Goal: Use online tool/utility: Utilize a website feature to perform a specific function

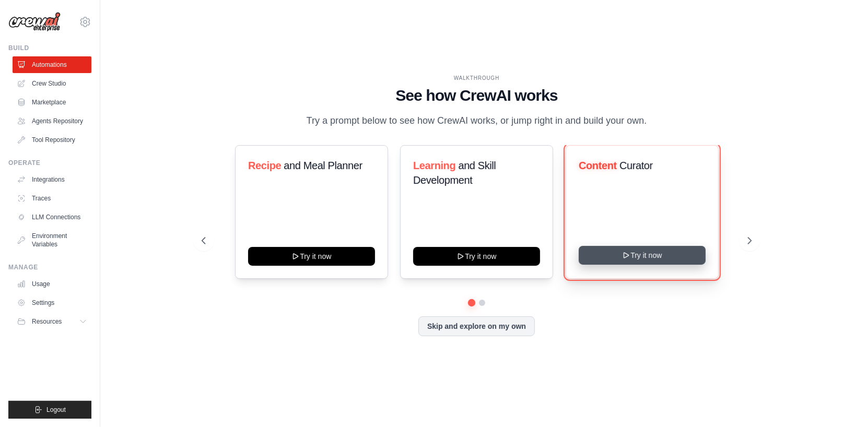
click at [680, 256] on button "Try it now" at bounding box center [642, 255] width 127 height 19
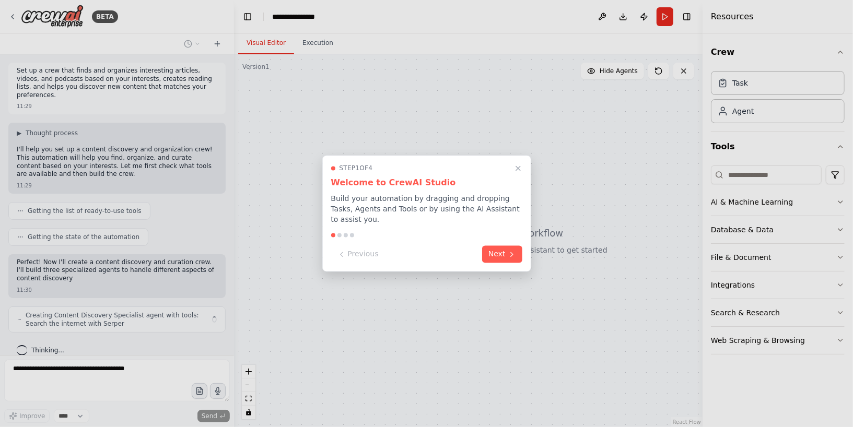
scroll to position [2, 0]
click at [520, 255] on button "Next" at bounding box center [502, 253] width 40 height 17
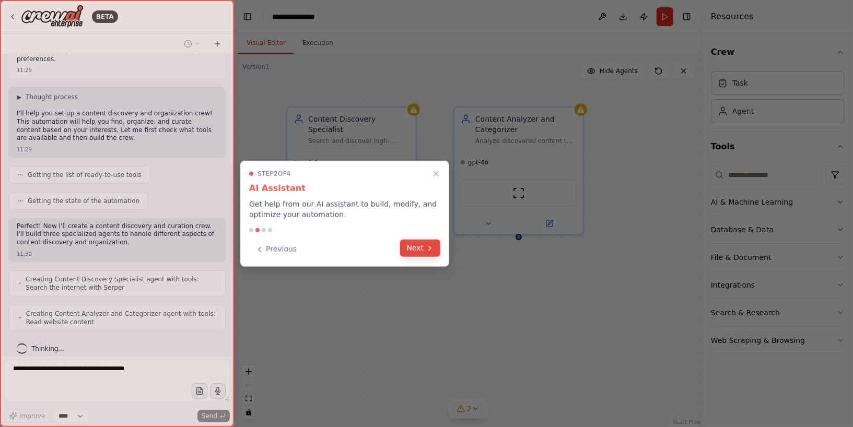
scroll to position [62, 0]
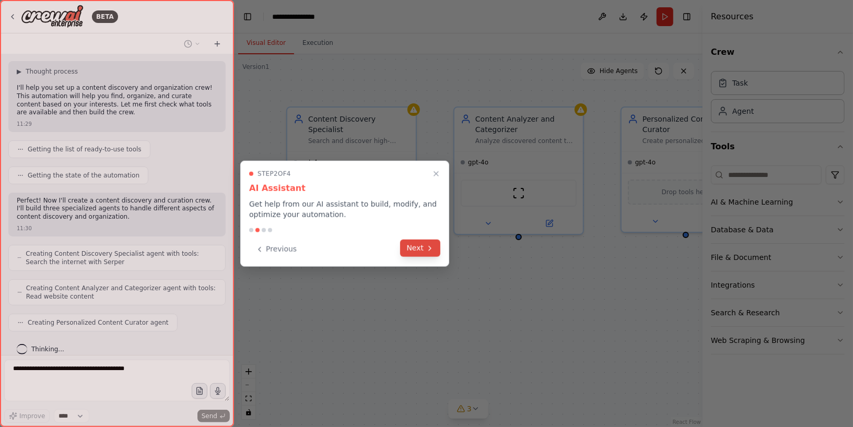
click at [425, 247] on button "Next" at bounding box center [420, 248] width 40 height 17
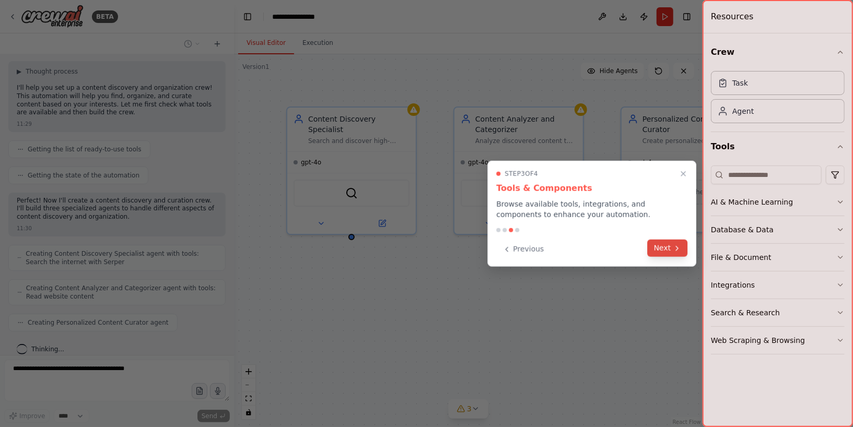
click at [654, 247] on button "Next" at bounding box center [668, 248] width 40 height 17
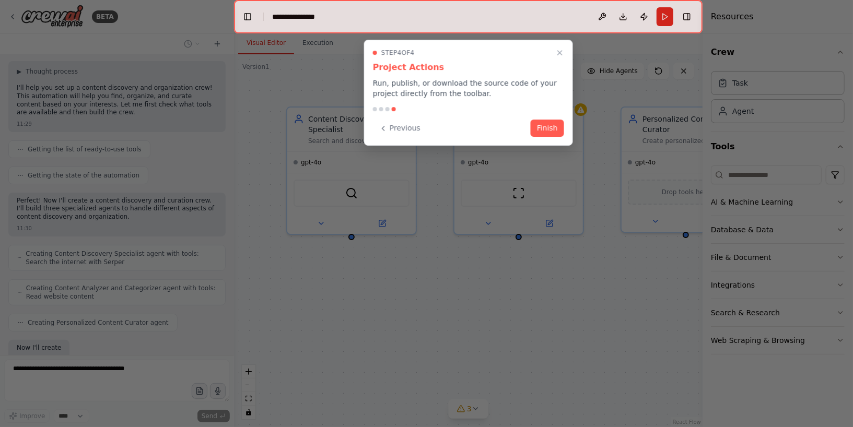
scroll to position [123, 0]
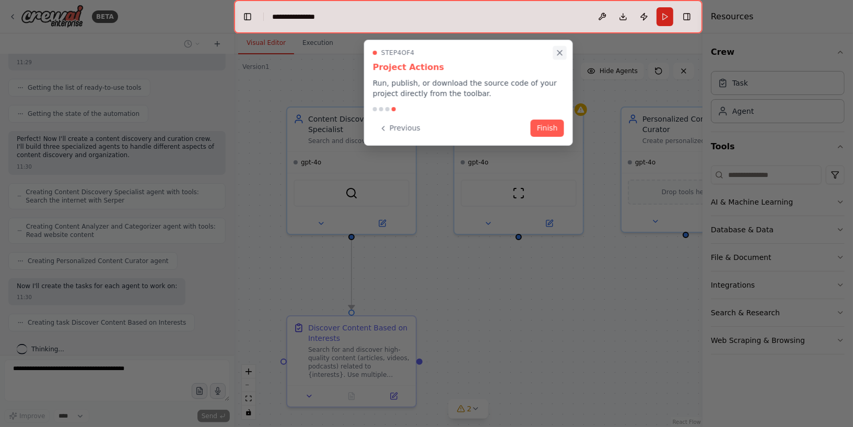
click at [558, 51] on icon "Close walkthrough" at bounding box center [559, 53] width 5 height 5
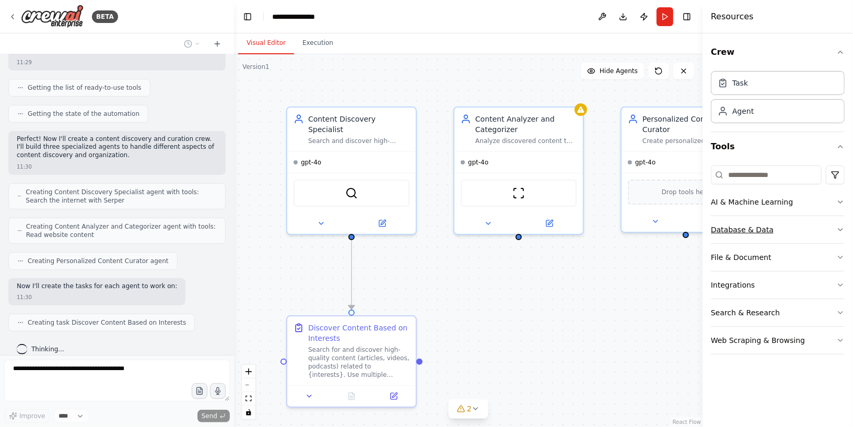
click at [755, 233] on div "Database & Data" at bounding box center [742, 230] width 63 height 10
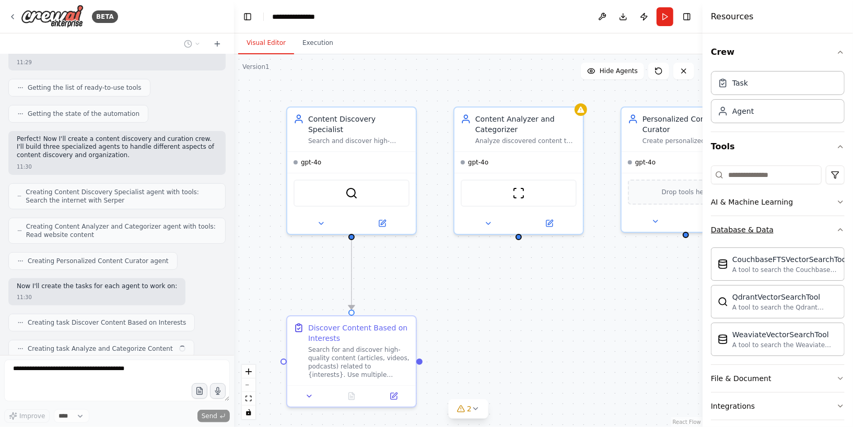
scroll to position [149, 0]
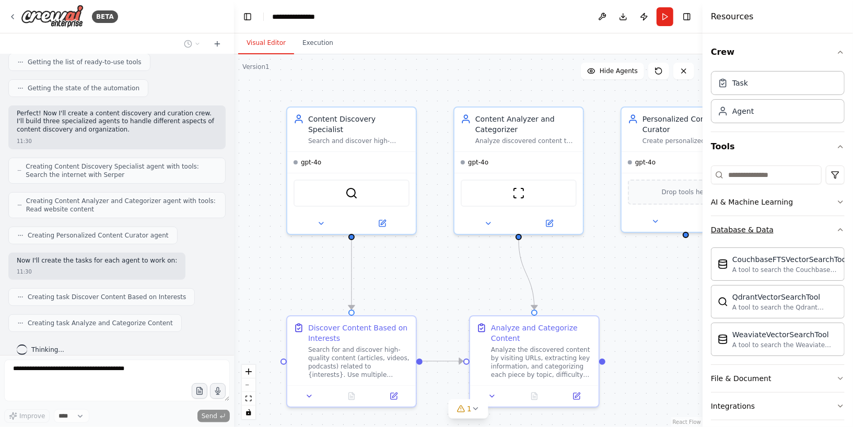
click at [755, 233] on div "Database & Data" at bounding box center [742, 230] width 63 height 10
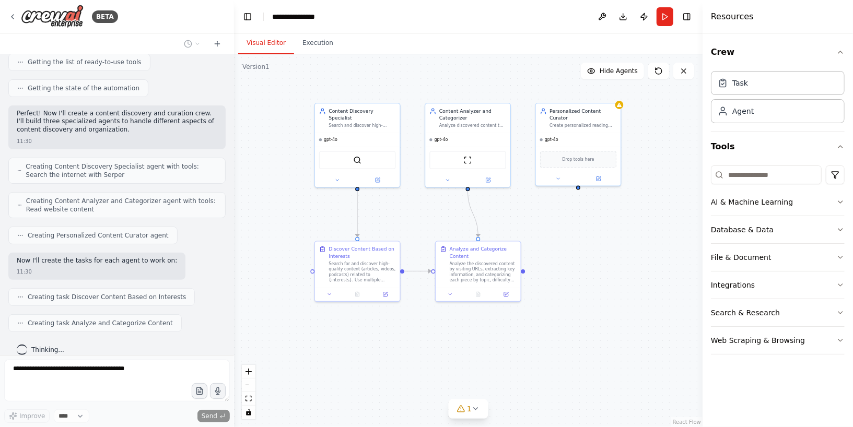
drag, startPoint x: 661, startPoint y: 259, endPoint x: 562, endPoint y: 204, distance: 113.6
click at [562, 204] on div ".deletable-edge-delete-btn { width: 20px; height: 20px; border: 0px solid #ffff…" at bounding box center [468, 240] width 469 height 373
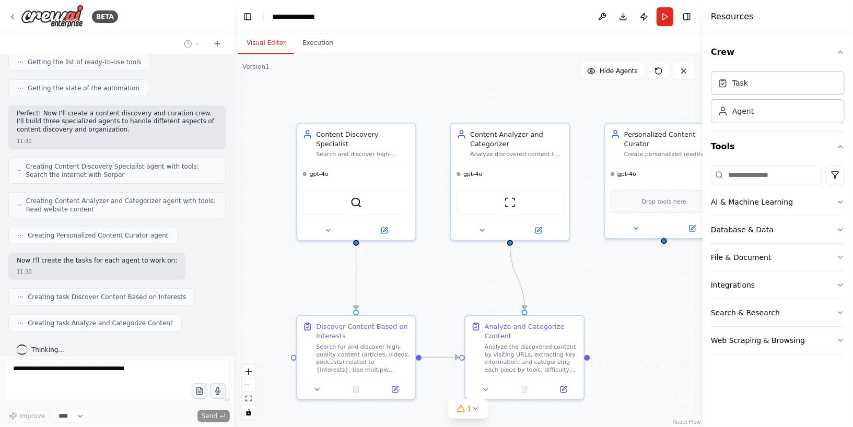
scroll to position [174, 0]
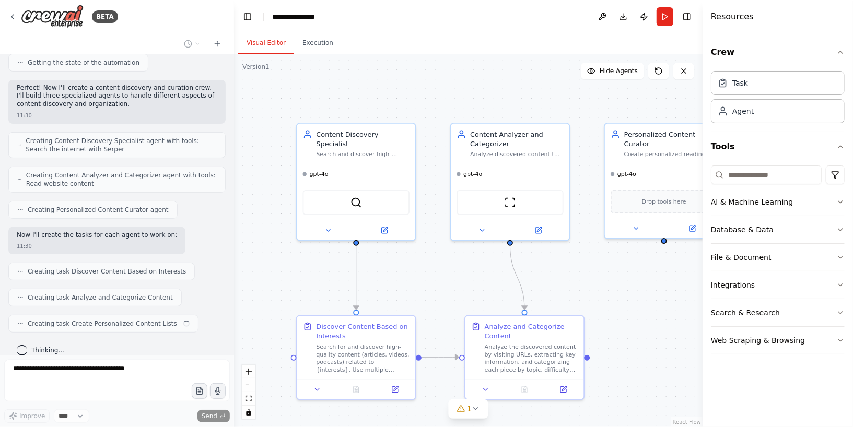
drag, startPoint x: 562, startPoint y: 204, endPoint x: 641, endPoint y: 263, distance: 99.2
click at [641, 263] on div ".deletable-edge-delete-btn { width: 20px; height: 20px; border: 0px solid #ffff…" at bounding box center [468, 240] width 469 height 373
click at [353, 195] on img at bounding box center [355, 200] width 11 height 11
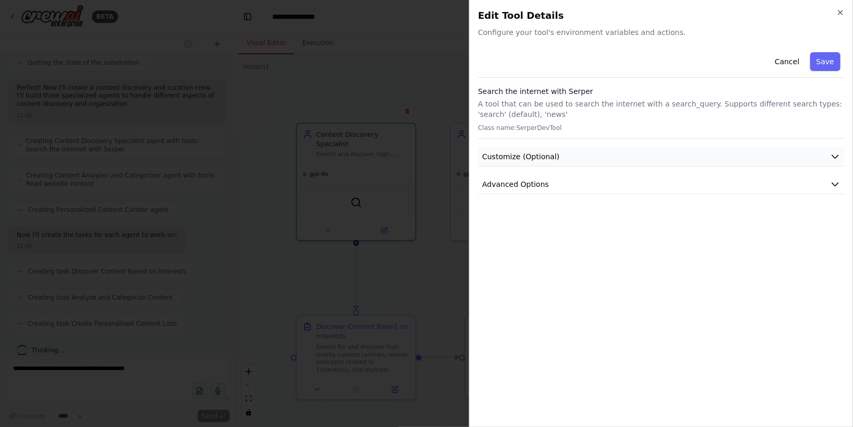
click at [614, 153] on button "Customize (Optional)" at bounding box center [661, 156] width 367 height 19
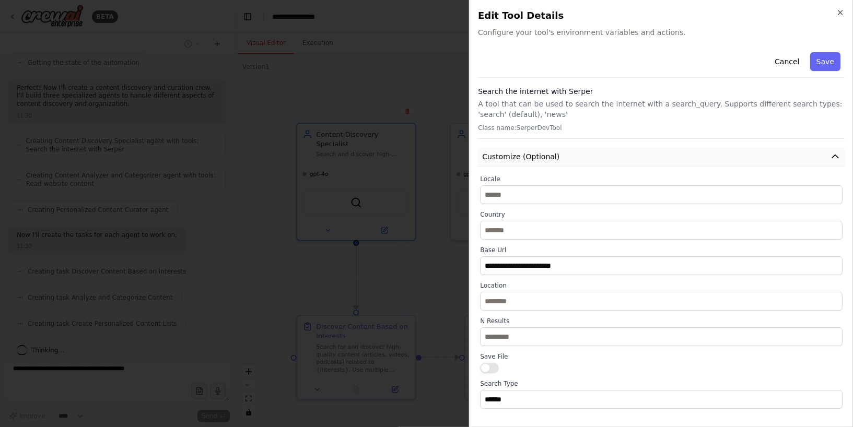
click at [614, 153] on button "Customize (Optional)" at bounding box center [661, 156] width 367 height 19
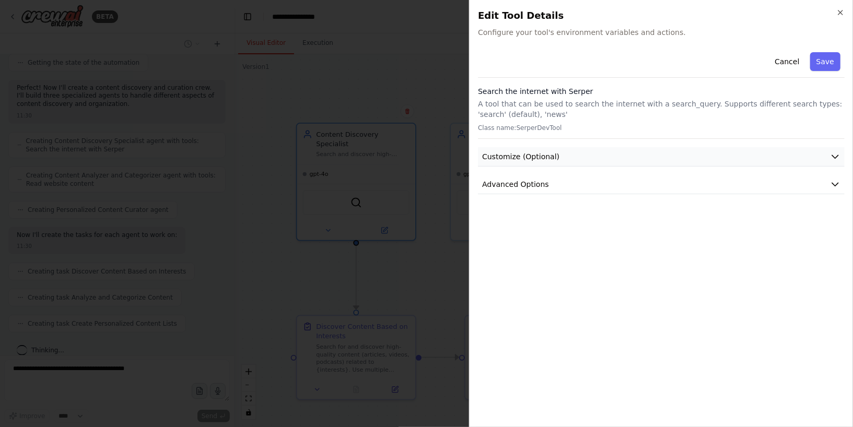
click at [614, 153] on button "Customize (Optional)" at bounding box center [661, 156] width 367 height 19
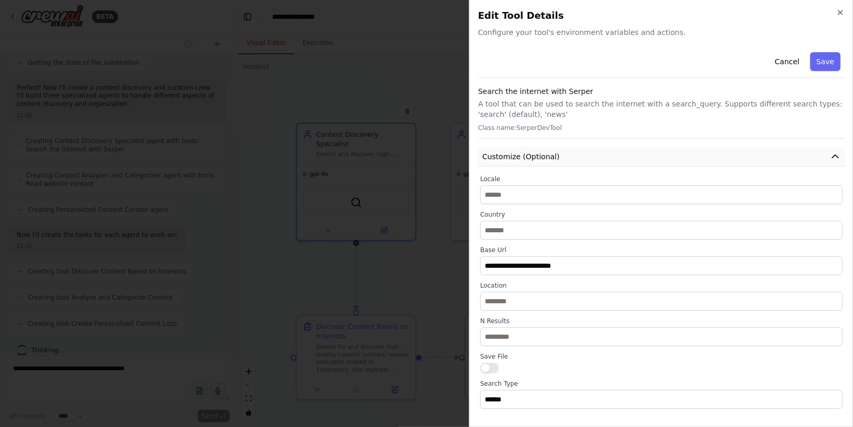
click at [614, 153] on button "Customize (Optional)" at bounding box center [661, 156] width 367 height 19
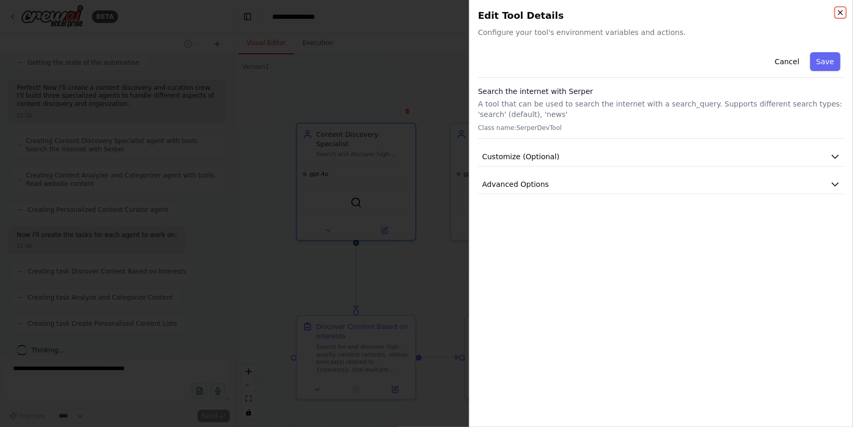
click at [841, 12] on icon "button" at bounding box center [840, 12] width 8 height 8
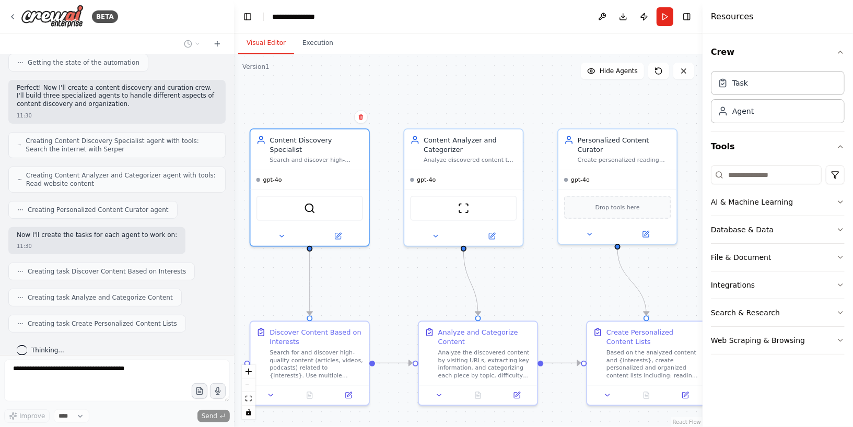
drag, startPoint x: 500, startPoint y: 270, endPoint x: 454, endPoint y: 276, distance: 46.8
click at [454, 276] on div ".deletable-edge-delete-btn { width: 20px; height: 20px; border: 0px solid #ffff…" at bounding box center [468, 240] width 469 height 373
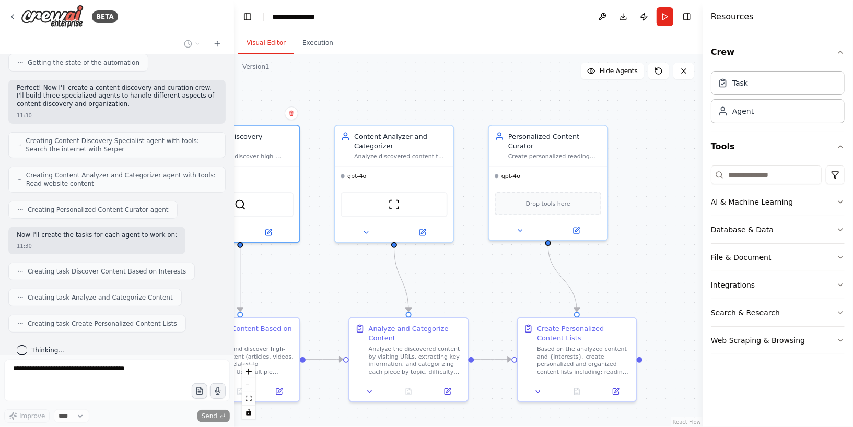
drag, startPoint x: 454, startPoint y: 276, endPoint x: 383, endPoint y: 272, distance: 71.1
click at [383, 272] on div ".deletable-edge-delete-btn { width: 20px; height: 20px; border: 0px solid #ffff…" at bounding box center [468, 240] width 469 height 373
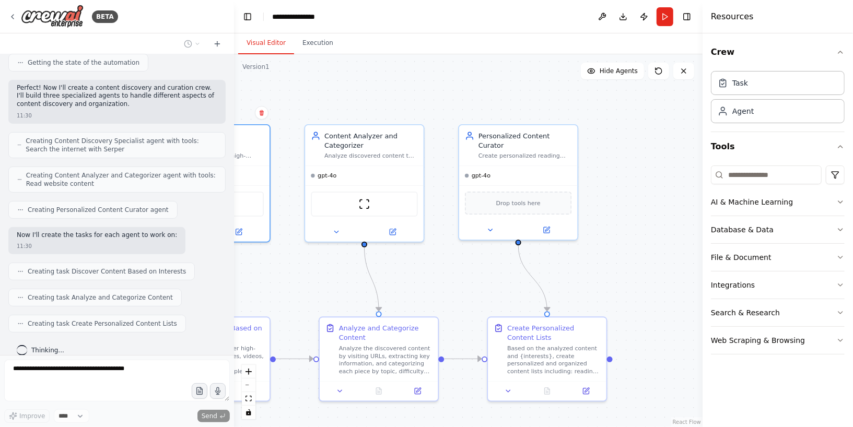
drag, startPoint x: 506, startPoint y: 297, endPoint x: 475, endPoint y: 297, distance: 30.8
click at [475, 297] on div ".deletable-edge-delete-btn { width: 20px; height: 20px; border: 0px solid #ffff…" at bounding box center [468, 240] width 469 height 373
drag, startPoint x: 475, startPoint y: 297, endPoint x: 457, endPoint y: 279, distance: 25.9
click at [457, 279] on div ".deletable-edge-delete-btn { width: 20px; height: 20px; border: 0px solid #ffff…" at bounding box center [468, 240] width 469 height 373
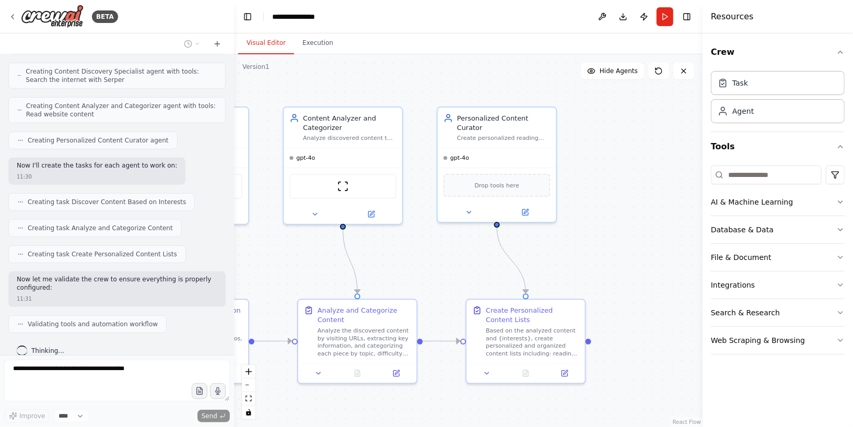
scroll to position [314, 0]
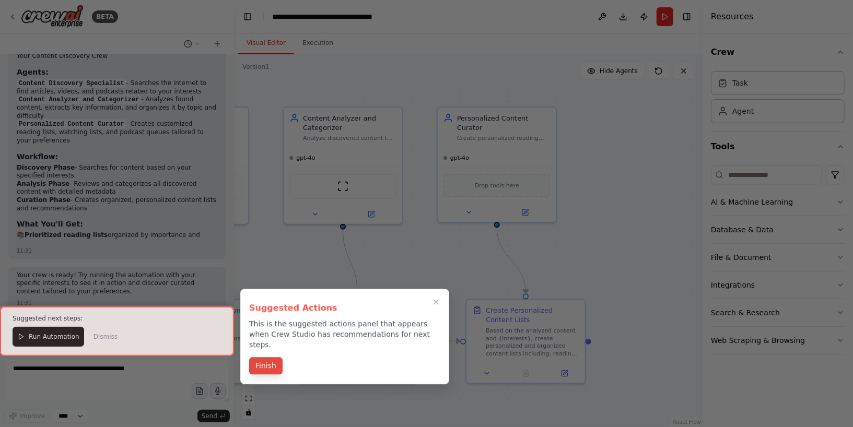
click at [262, 360] on button "Finish" at bounding box center [265, 365] width 33 height 17
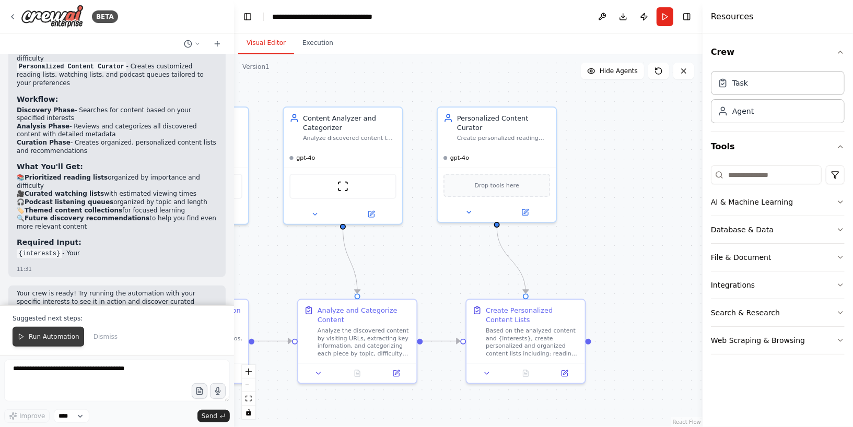
click at [62, 341] on span "Run Automation" at bounding box center [54, 337] width 51 height 8
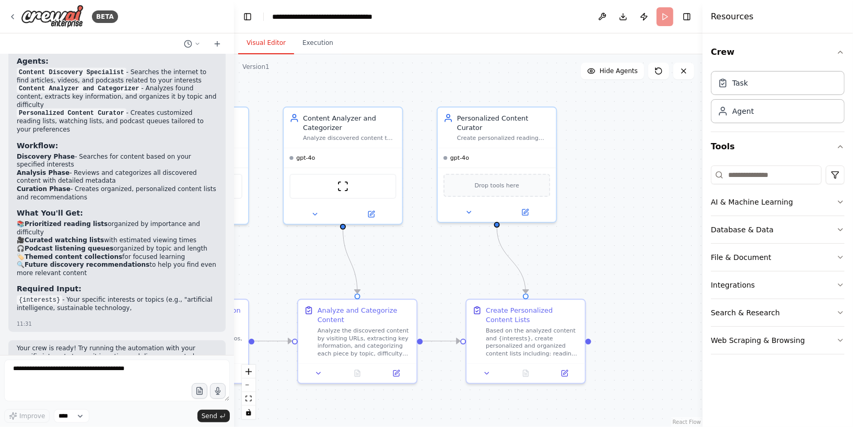
scroll to position [645, 0]
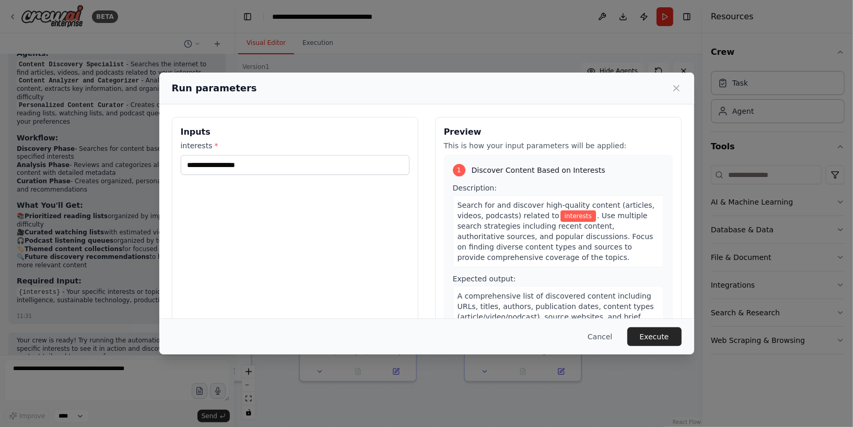
click at [276, 179] on div "Inputs interests *" at bounding box center [295, 241] width 247 height 248
click at [276, 163] on input "interests *" at bounding box center [295, 165] width 229 height 20
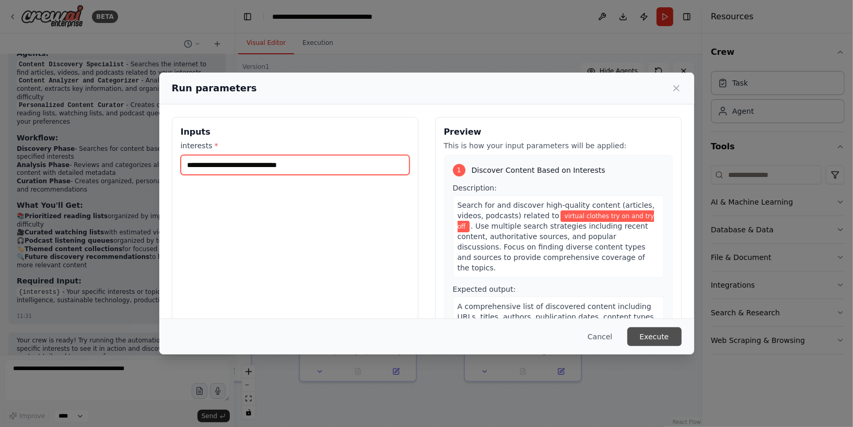
type input "**********"
click at [659, 334] on button "Execute" at bounding box center [654, 336] width 54 height 19
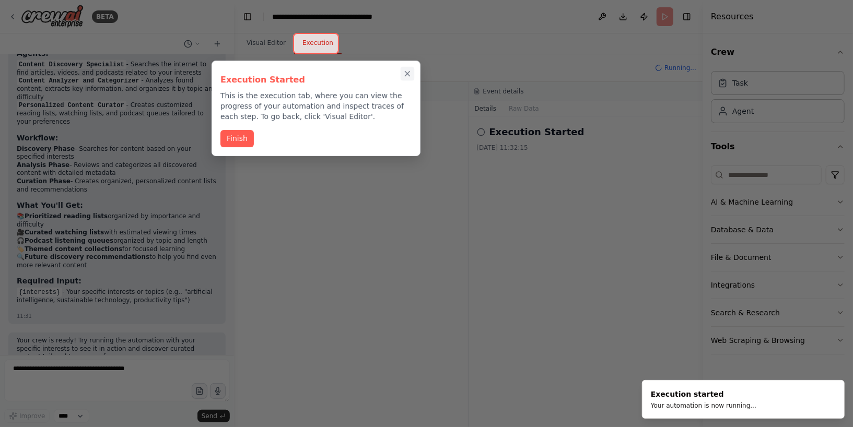
click at [405, 72] on icon "Close walkthrough" at bounding box center [407, 74] width 5 height 5
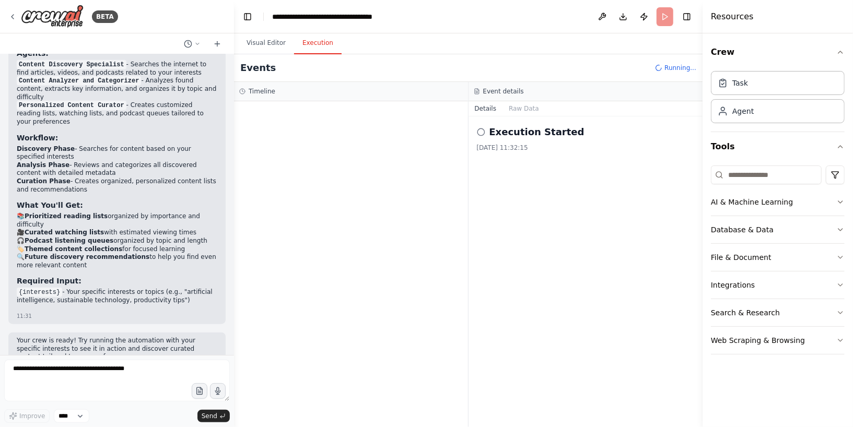
click at [513, 134] on h2 "Execution Started" at bounding box center [536, 132] width 95 height 15
click at [525, 106] on button "Raw Data" at bounding box center [523, 108] width 43 height 15
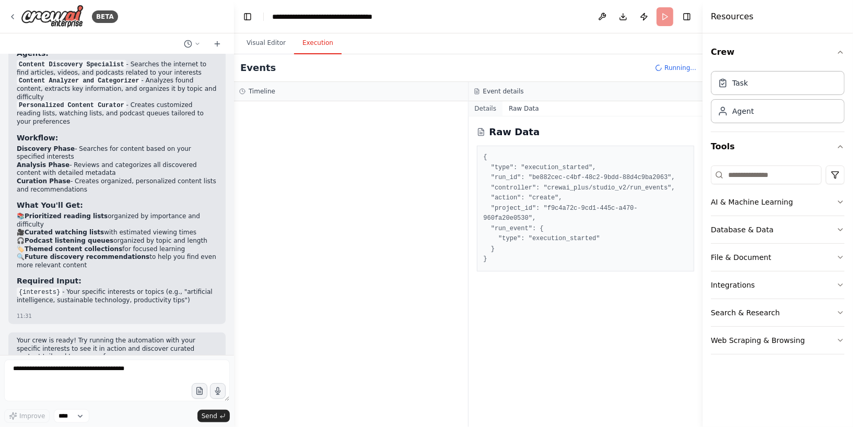
click at [487, 109] on button "Details" at bounding box center [486, 108] width 34 height 15
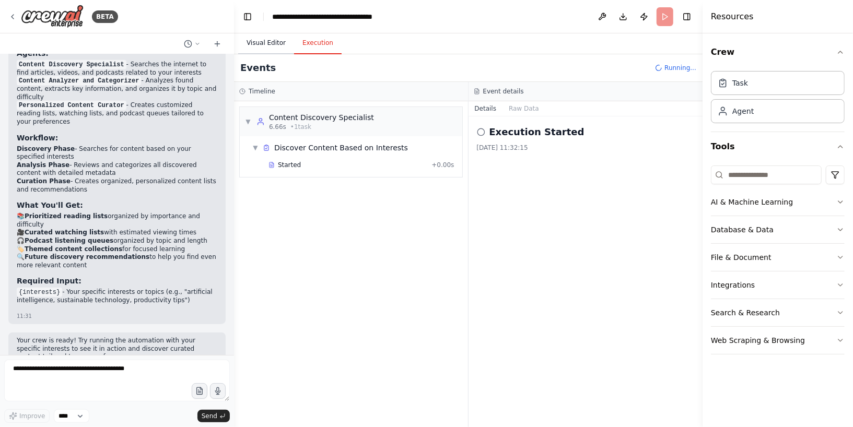
click at [264, 43] on button "Visual Editor" at bounding box center [266, 43] width 56 height 22
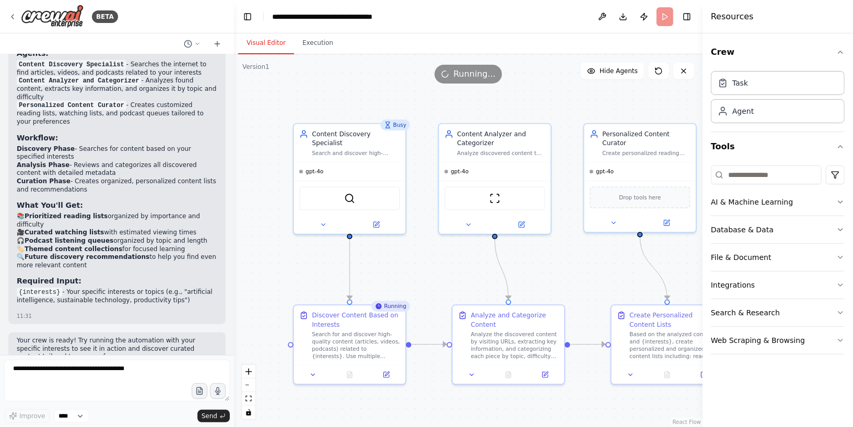
drag, startPoint x: 381, startPoint y: 102, endPoint x: 530, endPoint y: 113, distance: 149.3
click at [530, 114] on div ".deletable-edge-delete-btn { width: 20px; height: 20px; border: 0px solid #ffff…" at bounding box center [468, 240] width 469 height 373
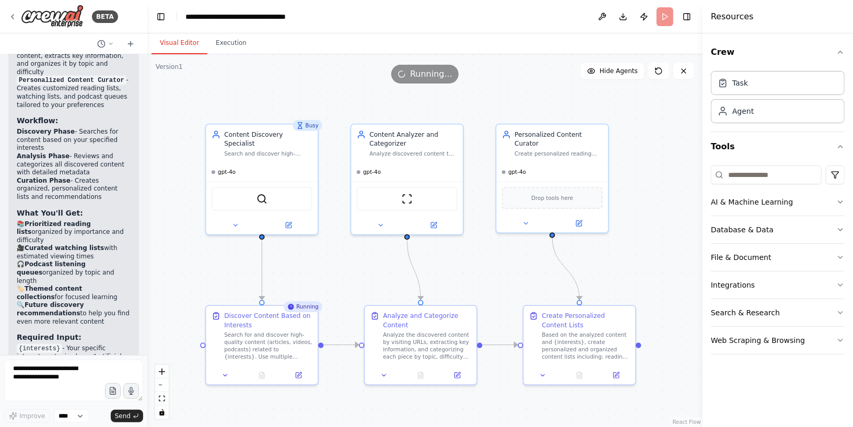
scroll to position [909, 0]
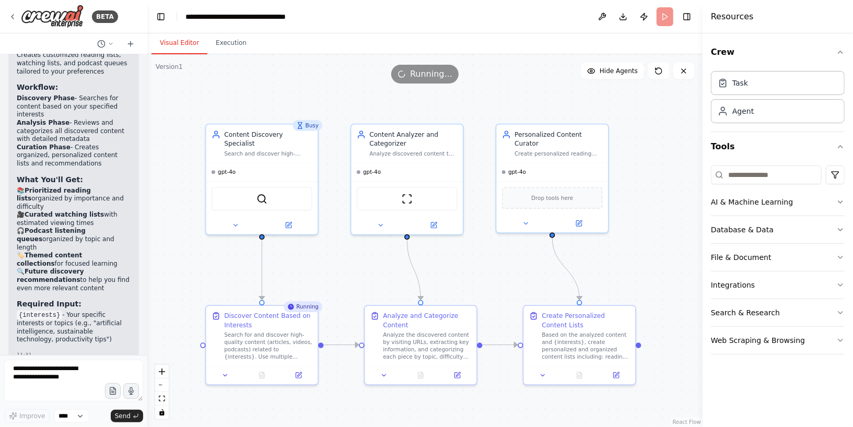
drag, startPoint x: 232, startPoint y: 78, endPoint x: 147, endPoint y: 80, distance: 84.7
click at [147, 80] on div "BETA Set up a crew that finds and organizes interesting articles, videos, and p…" at bounding box center [426, 213] width 853 height 427
click at [691, 23] on button "Toggle Right Sidebar" at bounding box center [687, 16] width 15 height 15
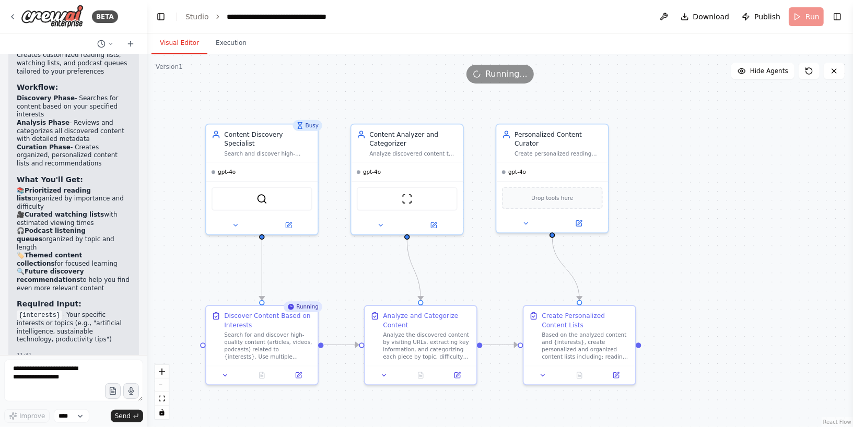
drag, startPoint x: 691, startPoint y: 23, endPoint x: 698, endPoint y: 38, distance: 16.4
click at [699, 42] on main "**********" at bounding box center [500, 213] width 706 height 427
click at [845, 16] on header "**********" at bounding box center [500, 16] width 706 height 33
click at [836, 16] on button "Toggle Right Sidebar" at bounding box center [837, 16] width 15 height 15
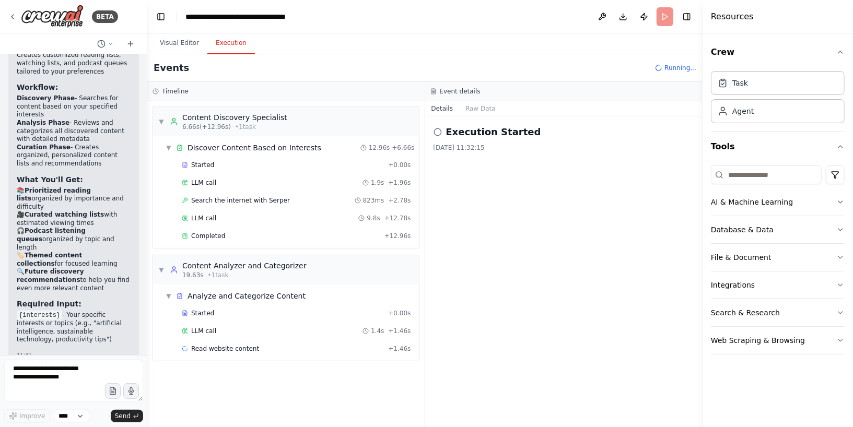
click at [227, 44] on button "Execution" at bounding box center [231, 43] width 48 height 22
click at [297, 150] on div "Discover Content Based on Interests" at bounding box center [255, 148] width 134 height 10
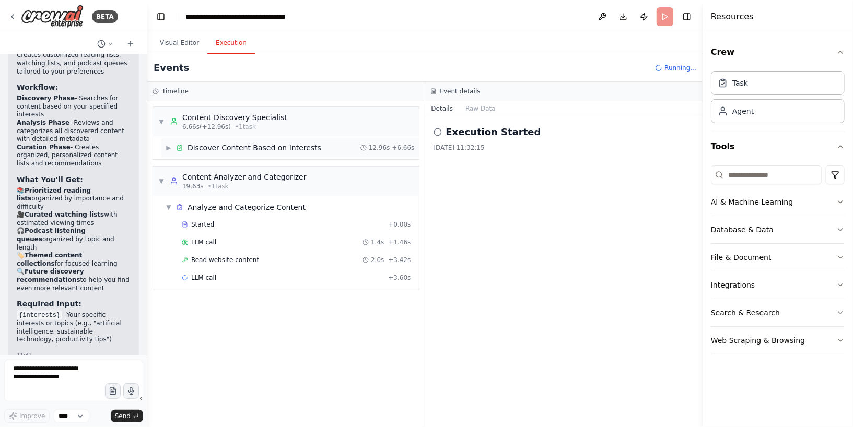
click at [297, 150] on div "Discover Content Based on Interests" at bounding box center [255, 148] width 134 height 10
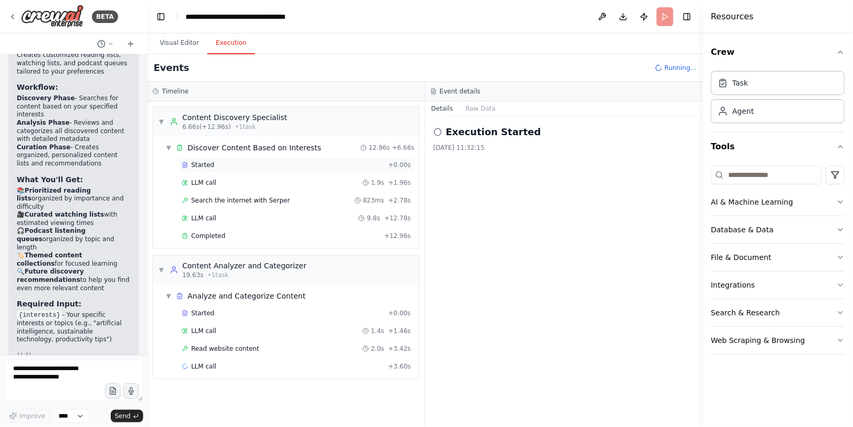
click at [254, 164] on div "Started" at bounding box center [283, 165] width 202 height 8
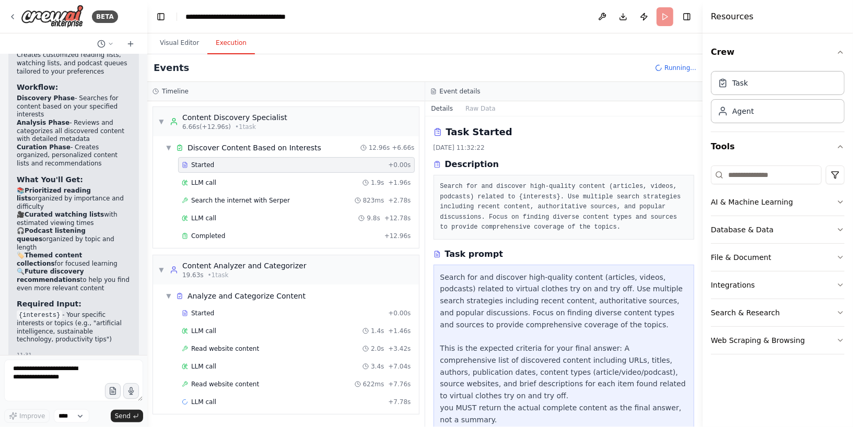
scroll to position [20, 0]
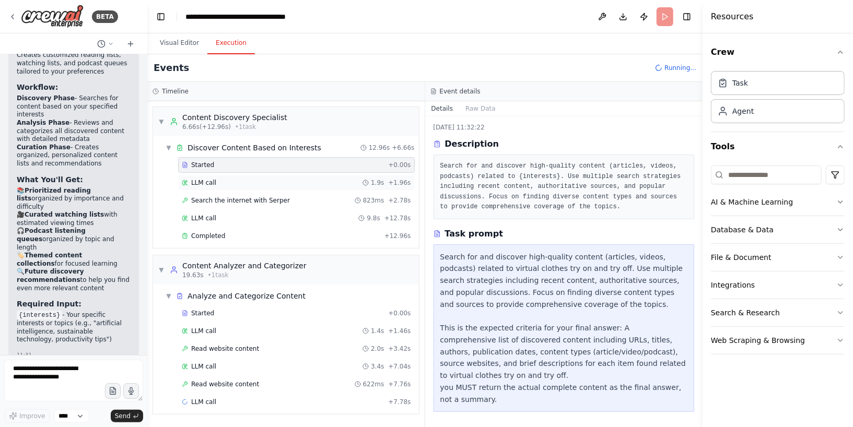
click at [216, 179] on div "LLM call 1.9s + 1.96s" at bounding box center [296, 183] width 229 height 8
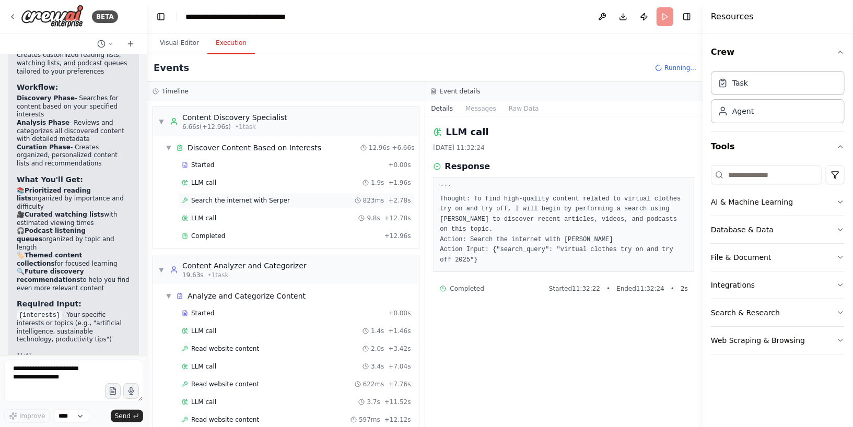
click at [216, 196] on span "Search the internet with Serper" at bounding box center [240, 200] width 99 height 8
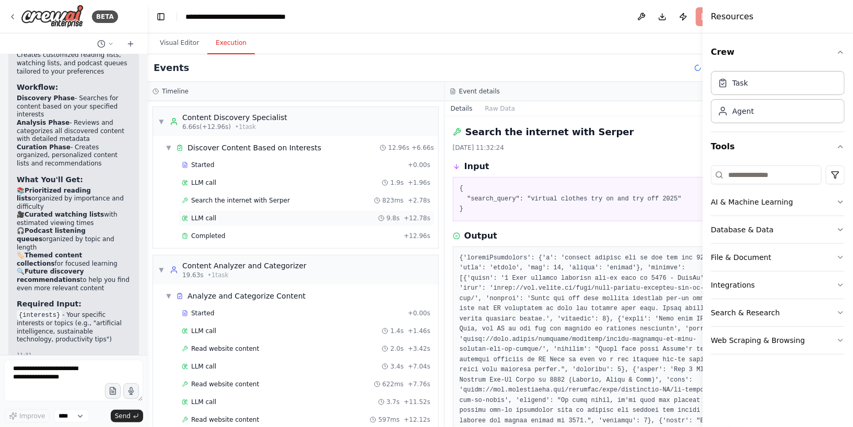
click at [214, 223] on div "LLM call 9.8s + 12.78s" at bounding box center [306, 218] width 256 height 16
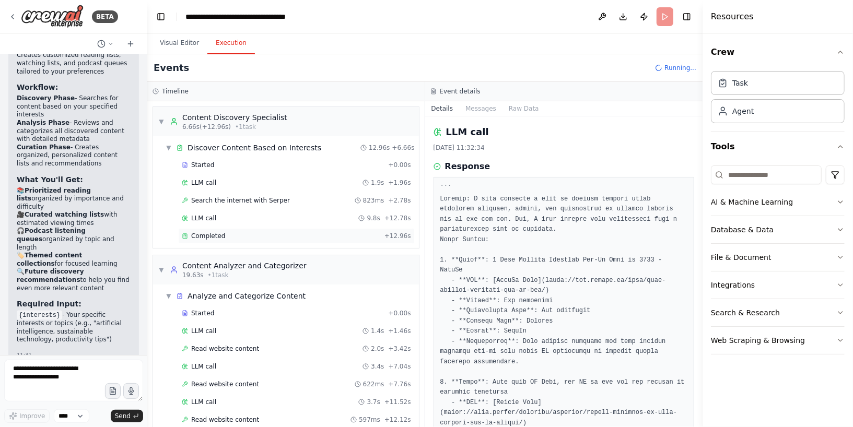
click at [219, 232] on span "Completed" at bounding box center [208, 236] width 34 height 8
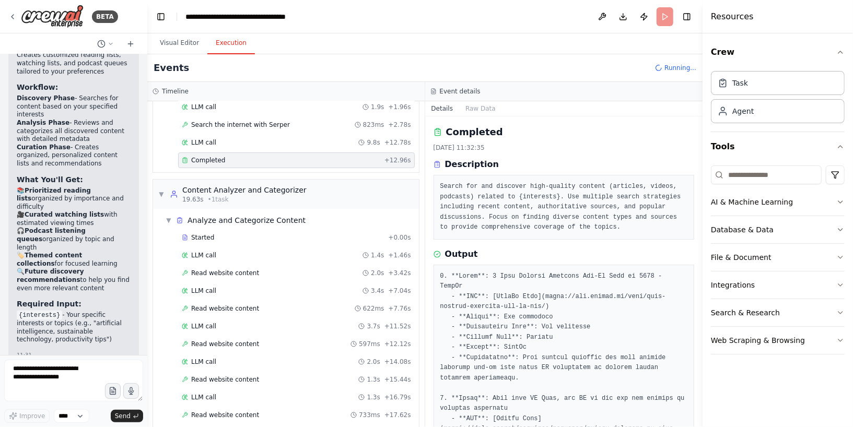
scroll to position [75, 0]
click at [202, 254] on span "LLM call" at bounding box center [203, 256] width 25 height 8
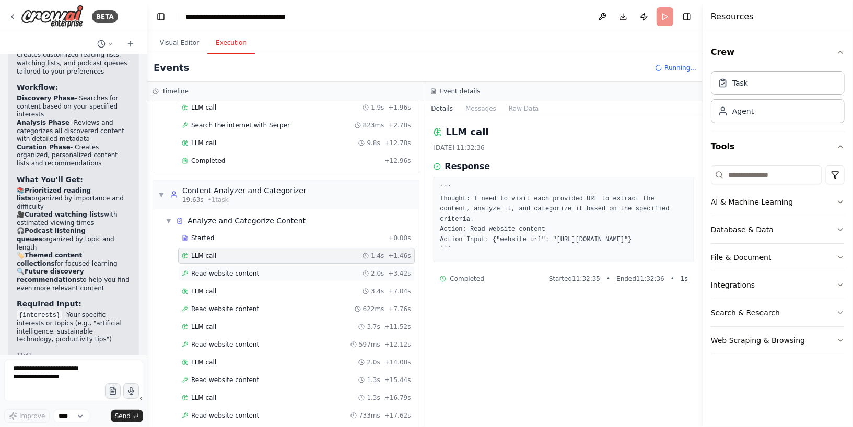
click at [212, 270] on span "Read website content" at bounding box center [225, 274] width 68 height 8
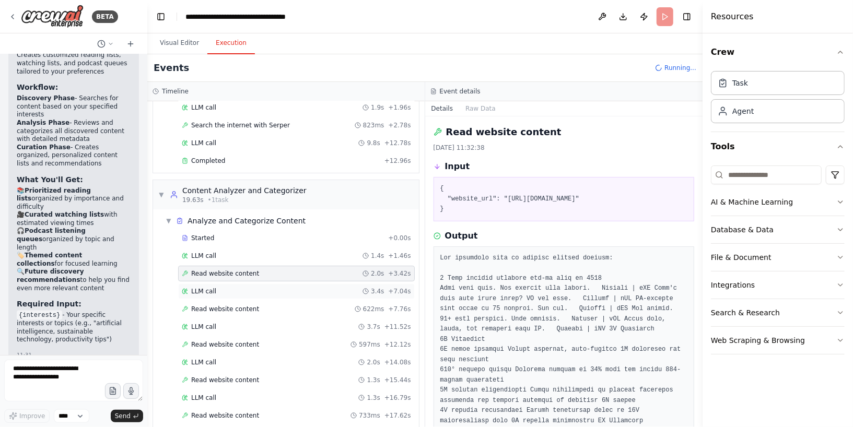
click at [211, 291] on div "LLM call 3.4s + 7.04s" at bounding box center [296, 292] width 237 height 16
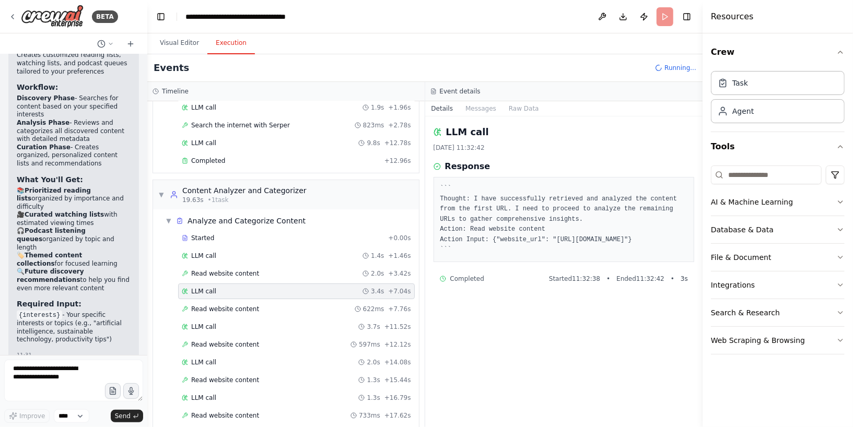
scroll to position [96, 0]
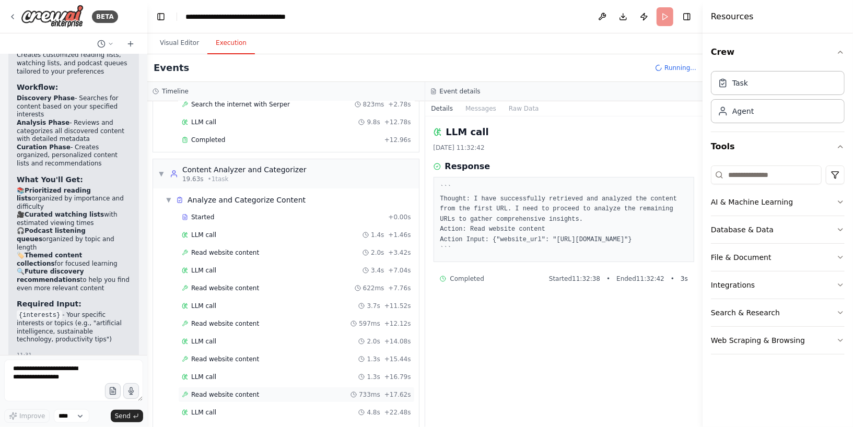
click at [215, 391] on span "Read website content" at bounding box center [225, 395] width 68 height 8
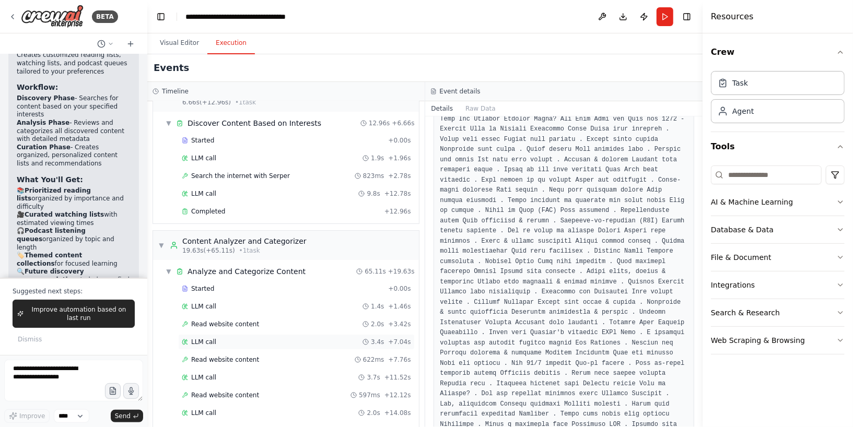
scroll to position [0, 0]
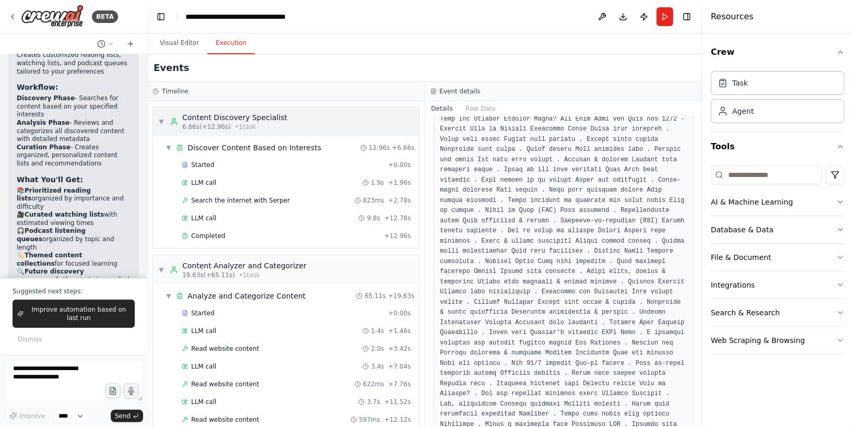
click at [157, 118] on div "▼ Content Discovery Specialist 6.66s (+12.96s) • 1 task" at bounding box center [286, 121] width 266 height 29
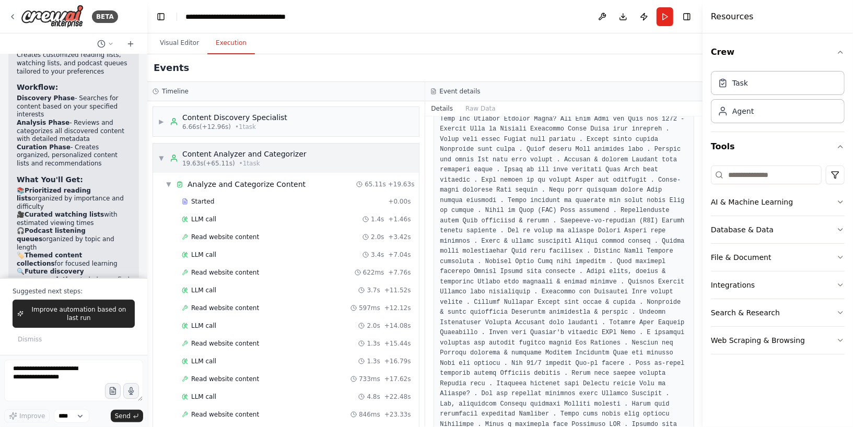
click at [160, 157] on span "▼" at bounding box center [161, 158] width 6 height 8
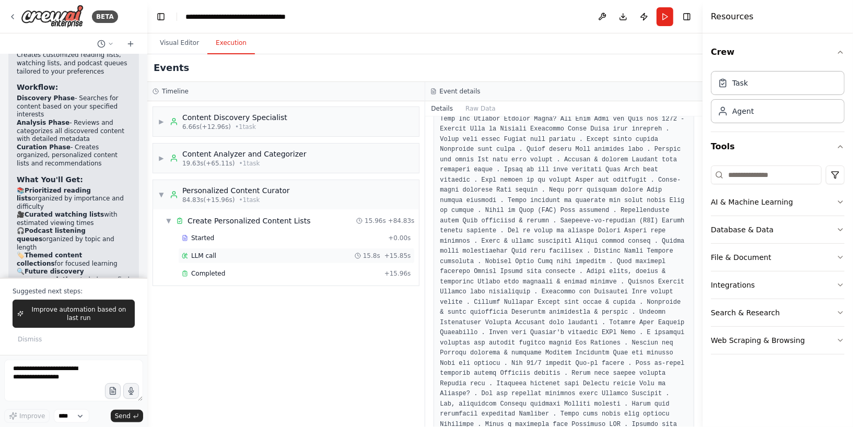
click at [206, 252] on span "LLM call" at bounding box center [203, 256] width 25 height 8
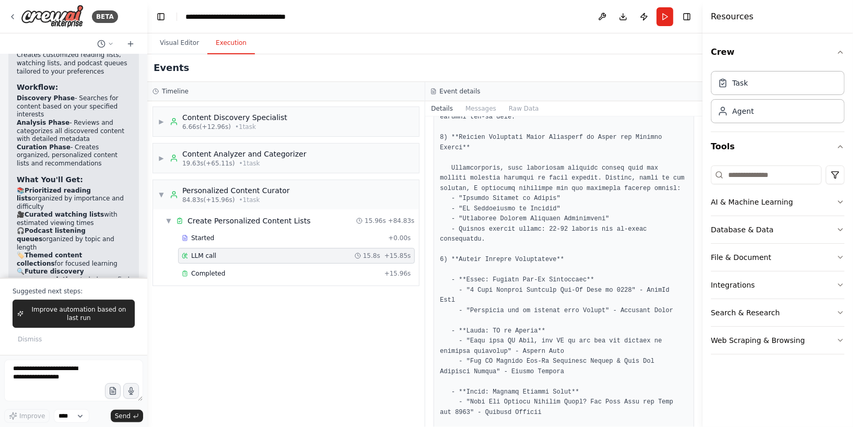
scroll to position [810, 0]
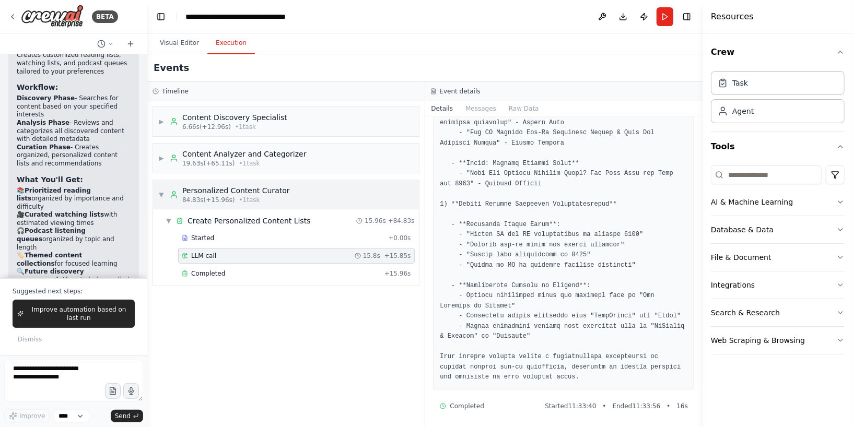
click at [160, 191] on span "▼" at bounding box center [161, 195] width 6 height 8
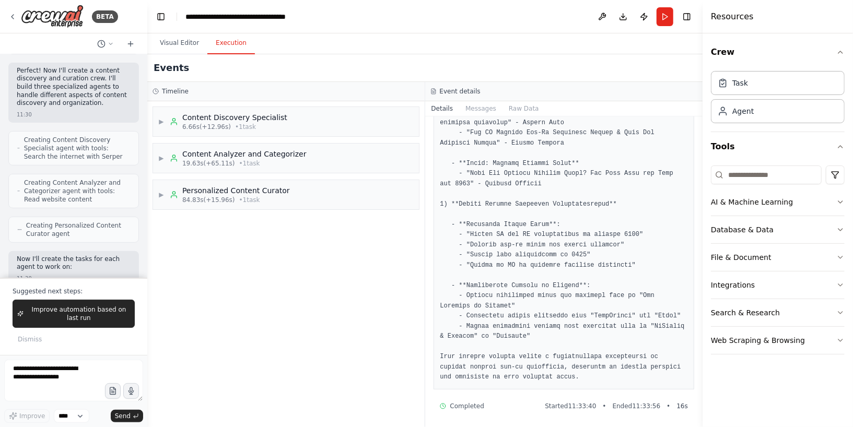
scroll to position [127, 0]
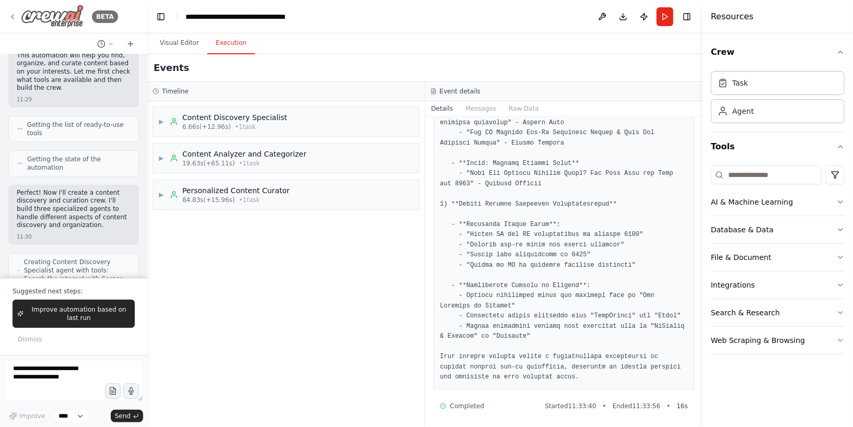
click at [56, 25] on img at bounding box center [52, 17] width 63 height 24
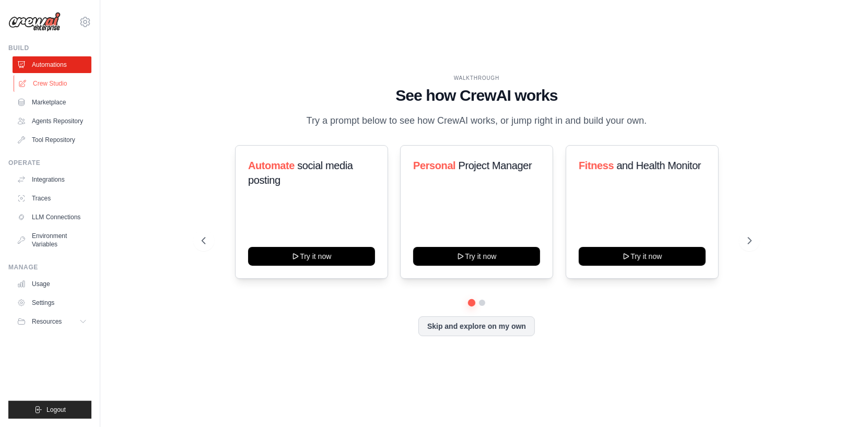
click at [53, 84] on link "Crew Studio" at bounding box center [53, 83] width 79 height 17
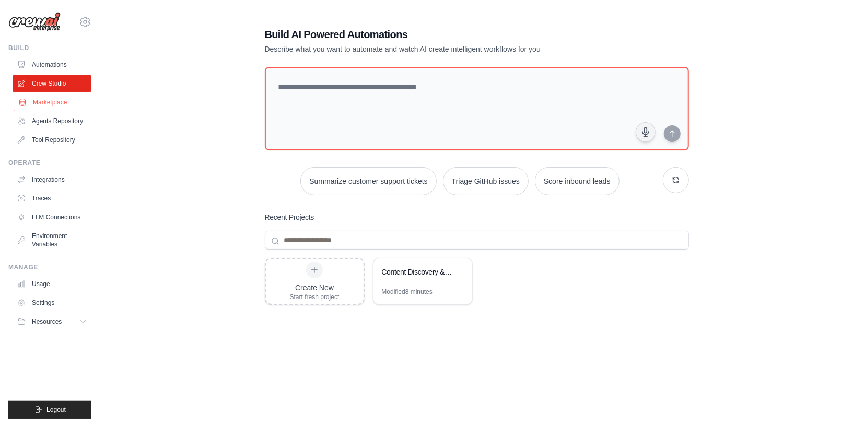
click at [52, 106] on link "Marketplace" at bounding box center [53, 102] width 79 height 17
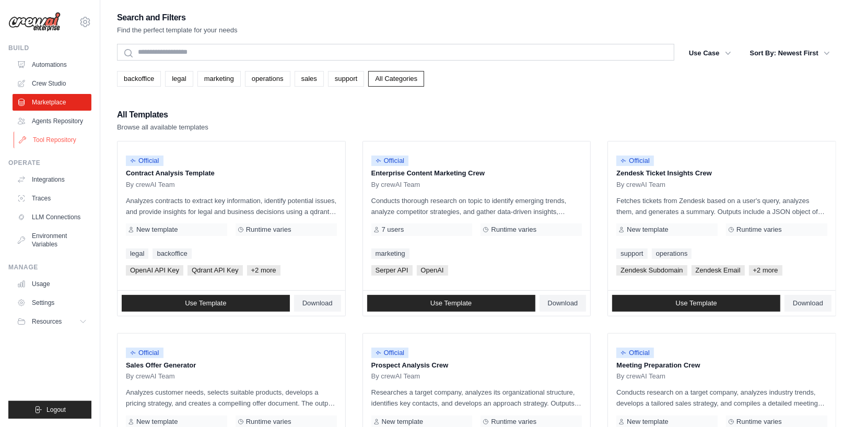
click at [64, 144] on link "Tool Repository" at bounding box center [53, 140] width 79 height 17
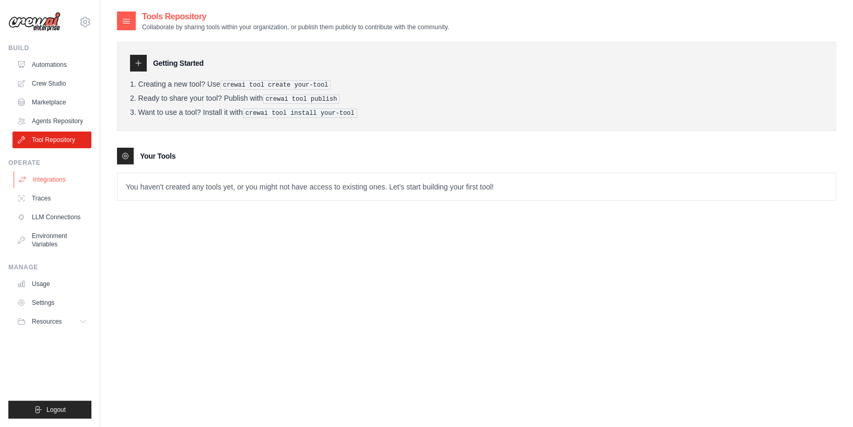
click at [55, 180] on link "Integrations" at bounding box center [53, 179] width 79 height 17
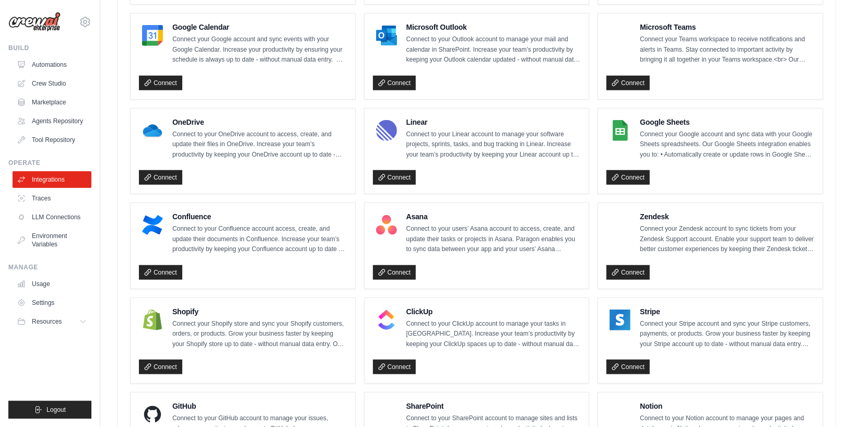
scroll to position [496, 0]
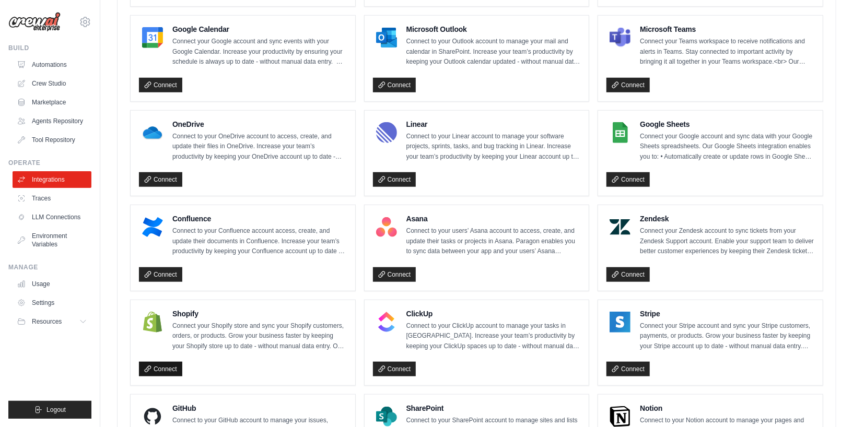
click at [167, 363] on link "Connect" at bounding box center [160, 369] width 43 height 15
